Goal: Navigation & Orientation: Find specific page/section

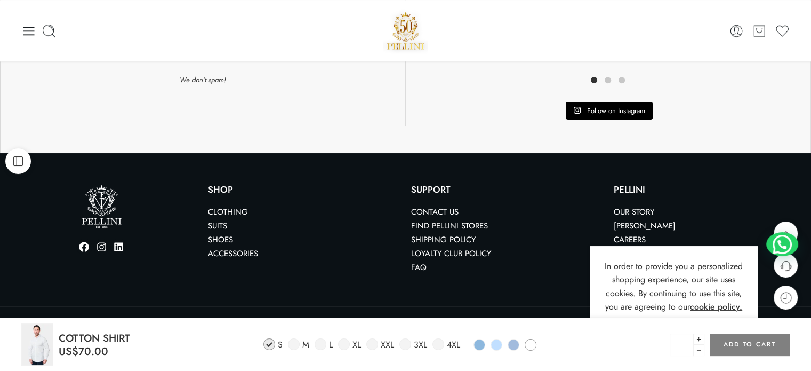
scroll to position [861, 0]
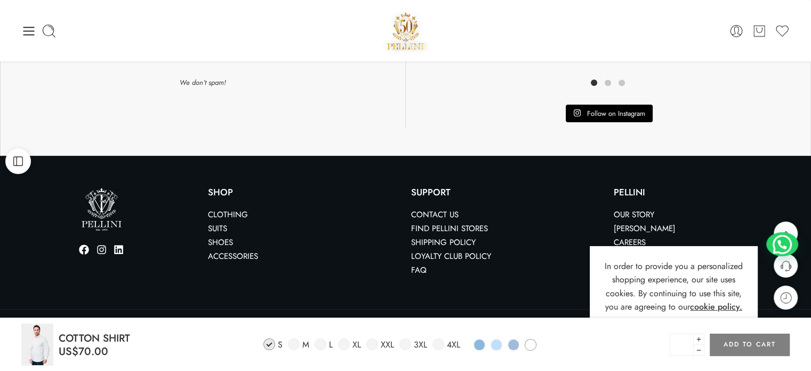
click at [216, 228] on link "Suits" at bounding box center [217, 228] width 19 height 12
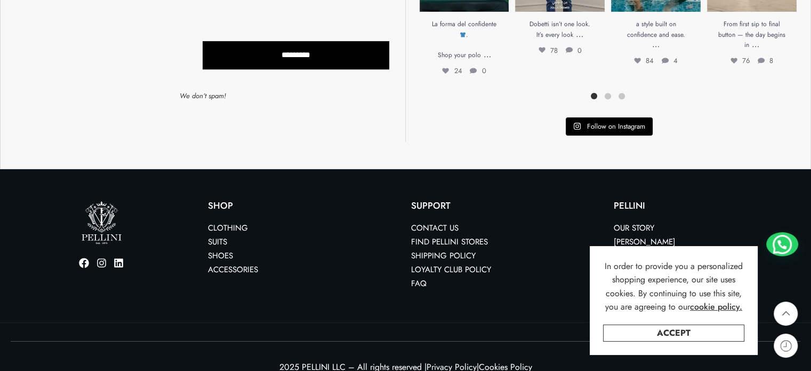
scroll to position [559, 0]
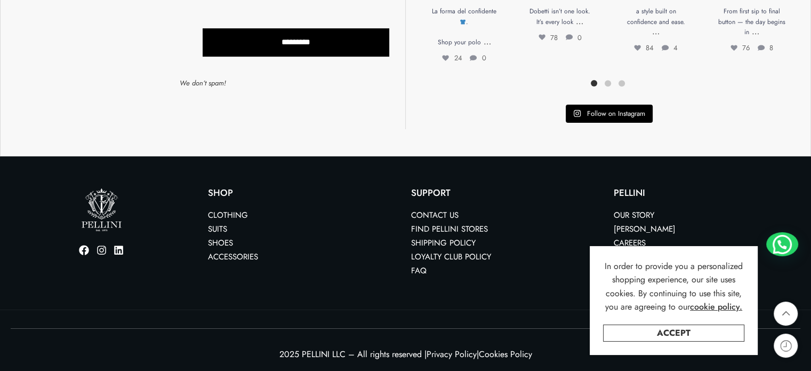
click at [239, 214] on link "Clothing" at bounding box center [228, 215] width 40 height 12
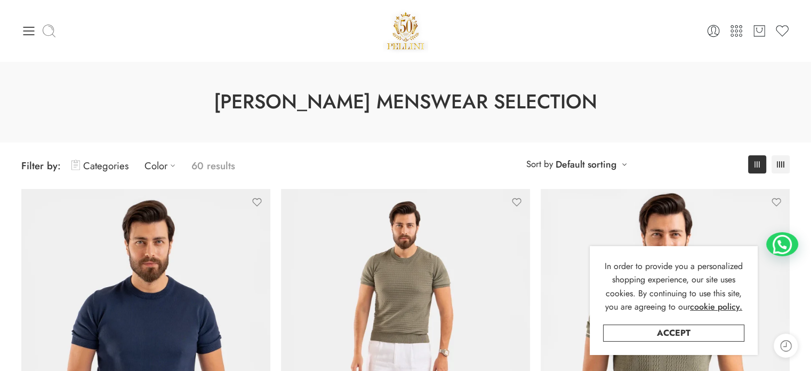
click at [49, 29] on icon at bounding box center [49, 30] width 15 height 15
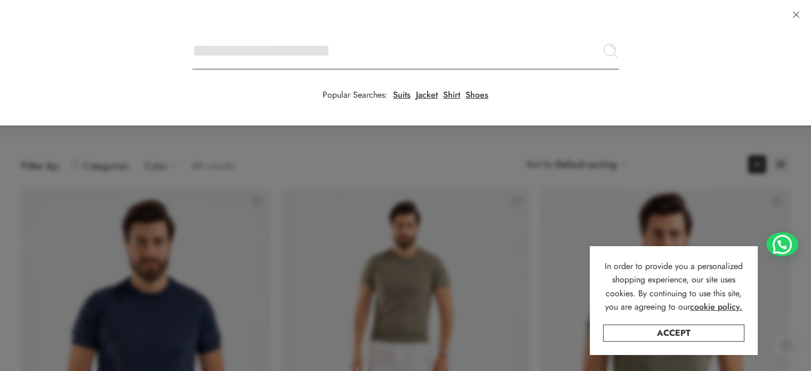
click at [193, 32] on input "Search here" at bounding box center [406, 50] width 427 height 37
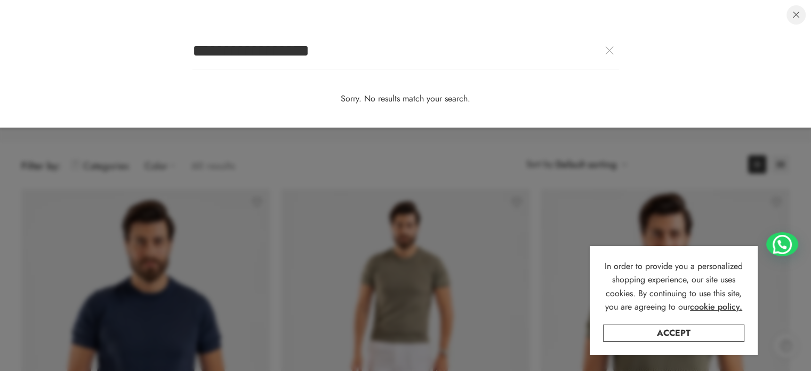
type input "**********"
click at [795, 17] on link at bounding box center [796, 14] width 19 height 19
